Goal: Task Accomplishment & Management: Use online tool/utility

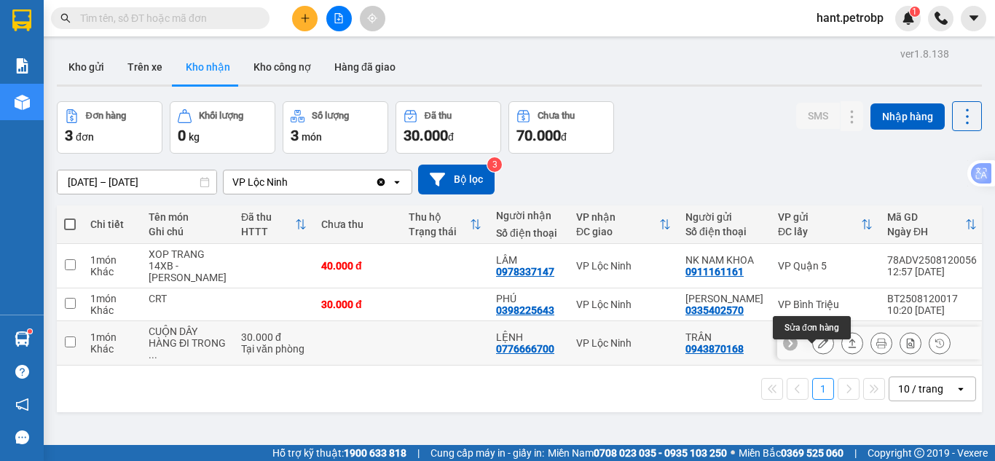
click at [818, 348] on icon at bounding box center [823, 343] width 10 height 10
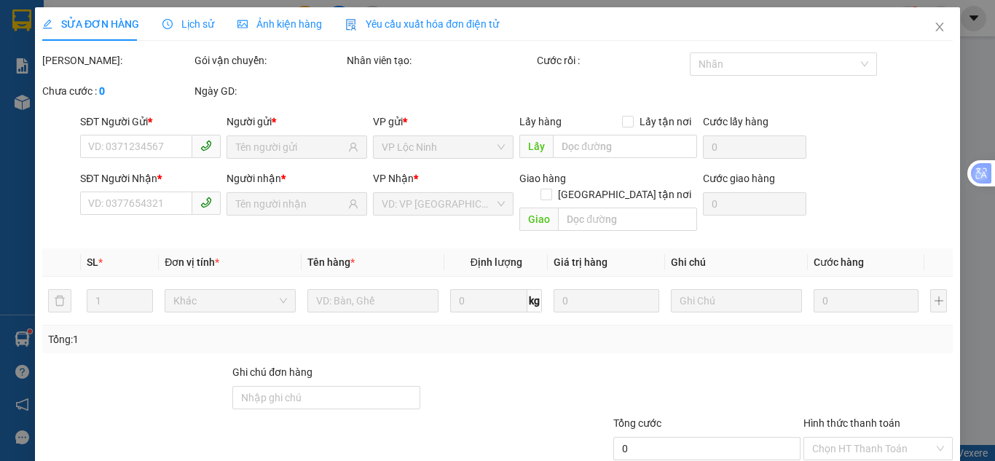
type input "0943870168"
type input "TRÂN"
type input "0776666700"
type input "LỆNH"
type input "30.000"
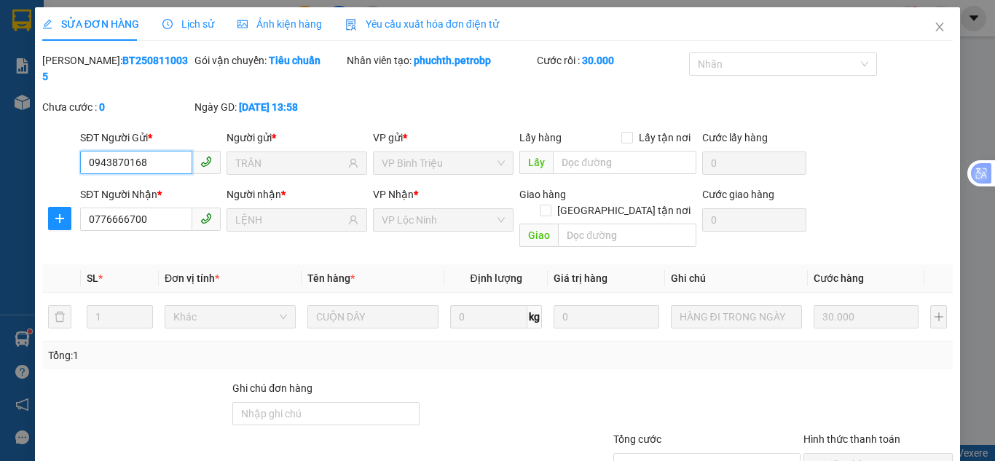
scroll to position [81, 0]
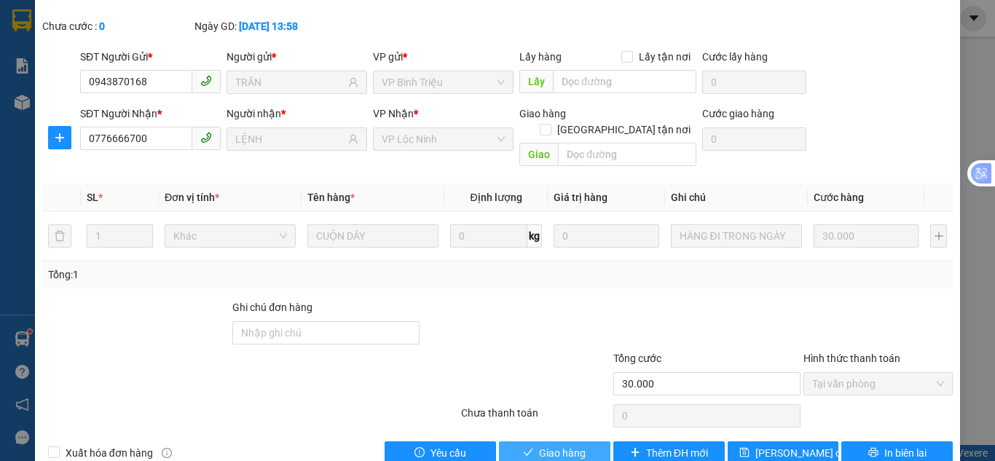
click at [559, 445] on span "Giao hàng" at bounding box center [562, 453] width 47 height 16
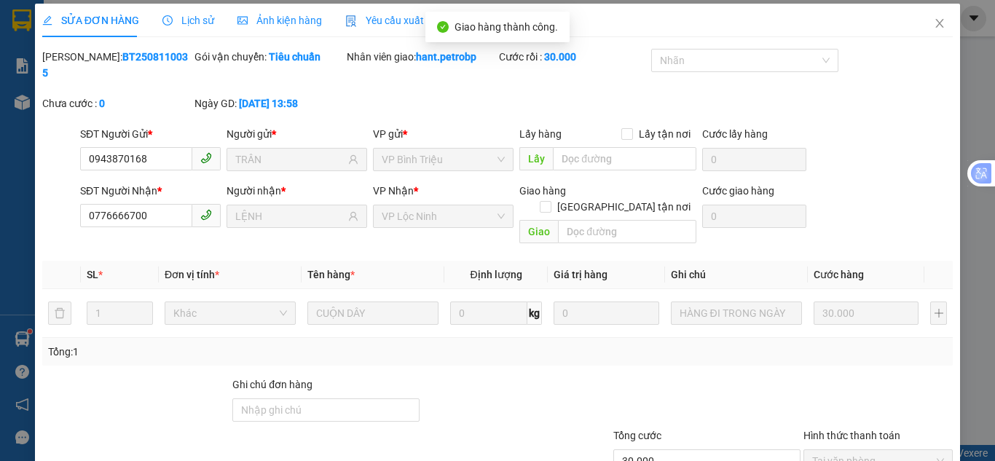
scroll to position [0, 0]
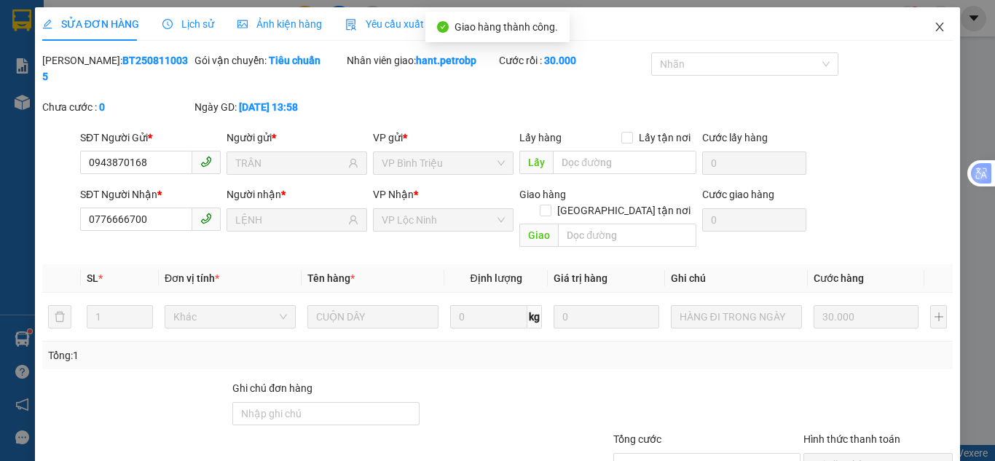
click at [922, 23] on span "Close" at bounding box center [939, 27] width 41 height 41
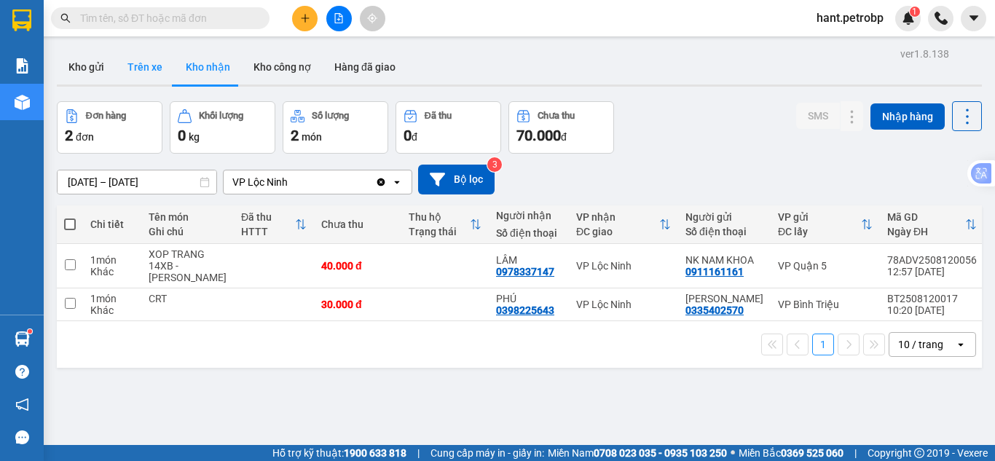
click at [149, 68] on button "Trên xe" at bounding box center [145, 67] width 58 height 35
type input "[DATE] – [DATE]"
